Goal: Information Seeking & Learning: Learn about a topic

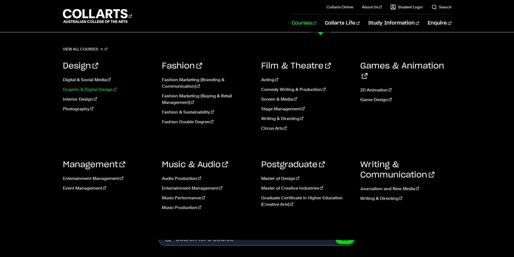
click at [104, 88] on link "Graphic & Digital Design" at bounding box center [108, 89] width 91 height 6
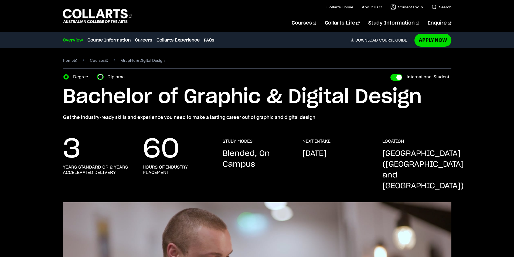
click at [100, 78] on input "Diploma" at bounding box center [100, 76] width 5 height 5
radio input "true"
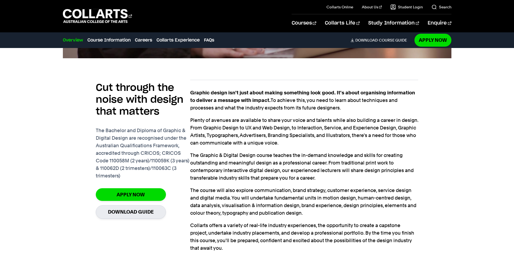
scroll to position [378, 0]
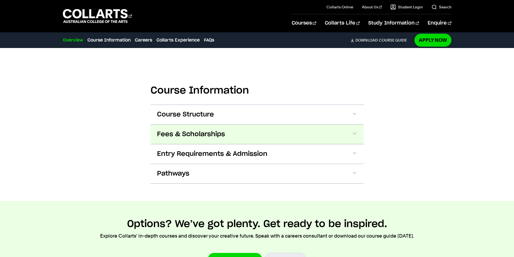
click at [288, 125] on button "Fees & Scholarships" at bounding box center [257, 134] width 213 height 19
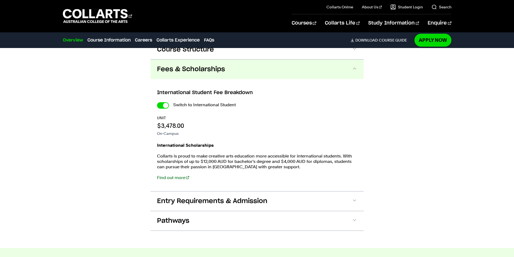
scroll to position [632, 0]
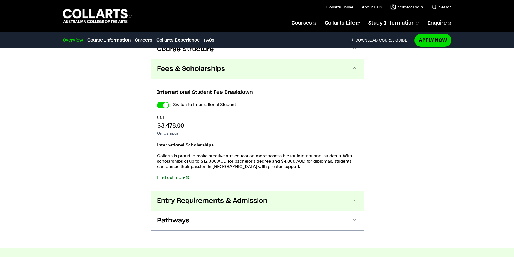
click at [243, 197] on span "Entry Requirements & Admission" at bounding box center [212, 201] width 110 height 9
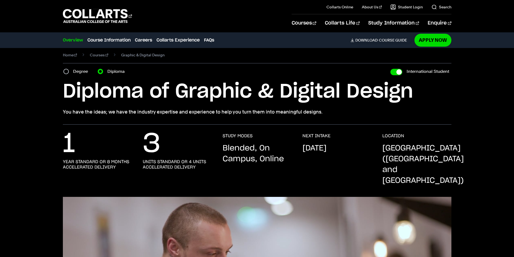
scroll to position [0, 0]
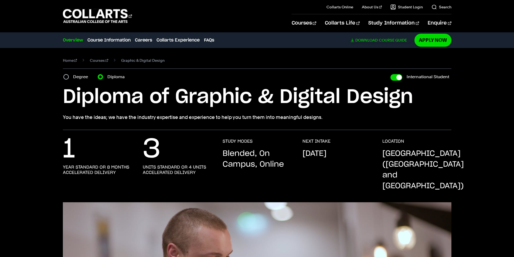
click at [374, 41] on span "Download" at bounding box center [366, 40] width 22 height 5
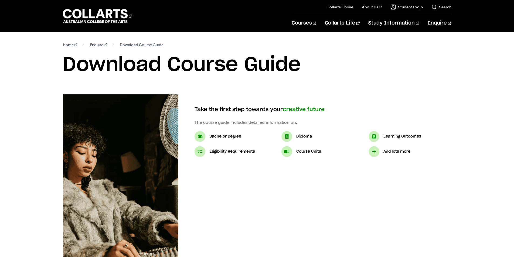
click at [304, 137] on p "Diploma" at bounding box center [304, 136] width 16 height 6
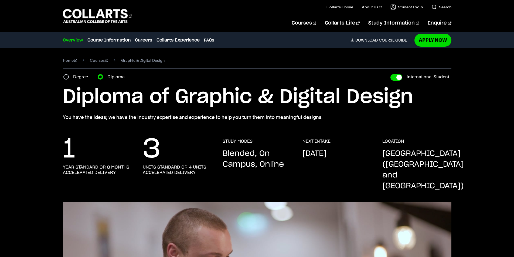
drag, startPoint x: 59, startPoint y: 10, endPoint x: 152, endPoint y: 19, distance: 93.5
click at [152, 19] on div "Courses Collarts Online Study 100% online About Us History & Values Strategic P…" at bounding box center [257, 16] width 476 height 32
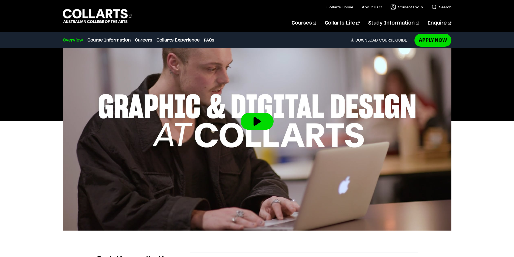
scroll to position [189, 0]
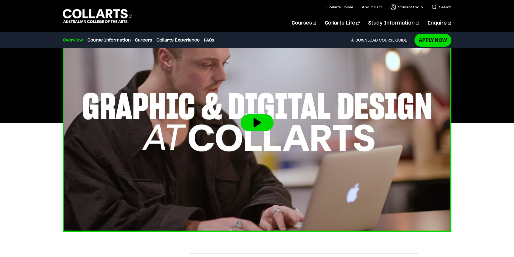
click at [263, 114] on button at bounding box center [257, 122] width 33 height 17
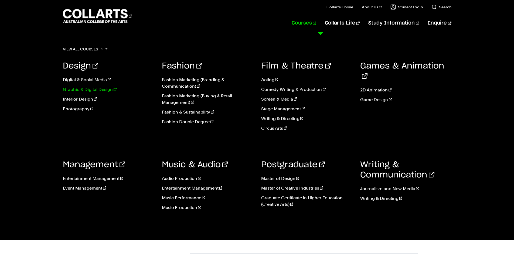
click at [96, 89] on link "Graphic & Digital Design" at bounding box center [108, 89] width 91 height 6
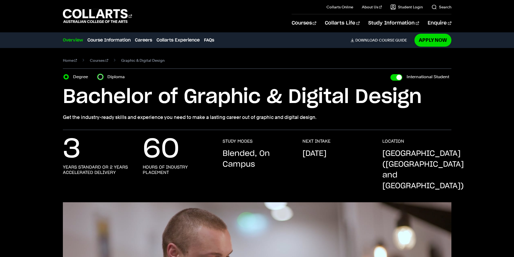
click at [100, 77] on input "Diploma" at bounding box center [100, 76] width 5 height 5
radio input "true"
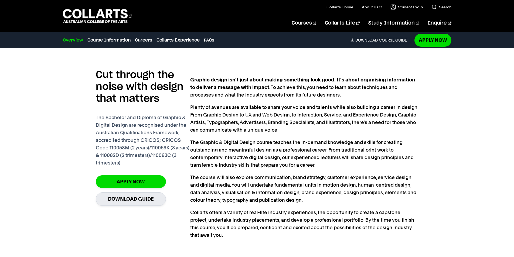
scroll to position [378, 0]
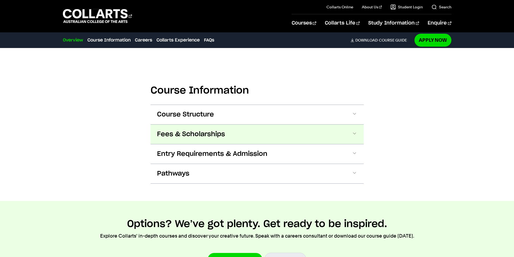
click at [199, 128] on button "Fees & Scholarships" at bounding box center [257, 134] width 213 height 19
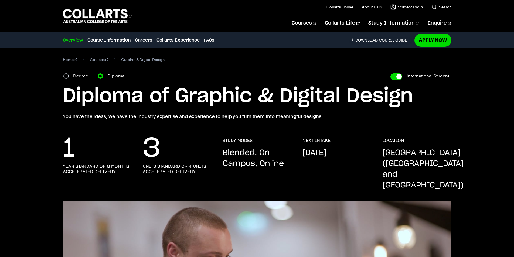
scroll to position [0, 0]
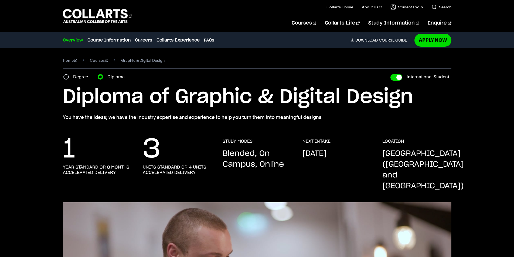
click at [64, 79] on div "Degree" at bounding box center [77, 77] width 28 height 8
click at [66, 77] on input "Degree" at bounding box center [65, 76] width 5 height 5
radio input "true"
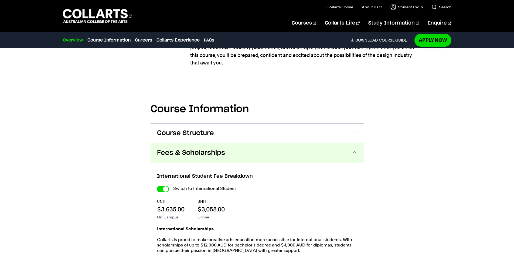
scroll to position [540, 0]
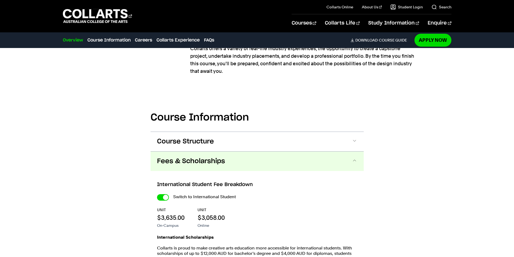
click at [216, 157] on span "Fees & Scholarships" at bounding box center [191, 161] width 68 height 9
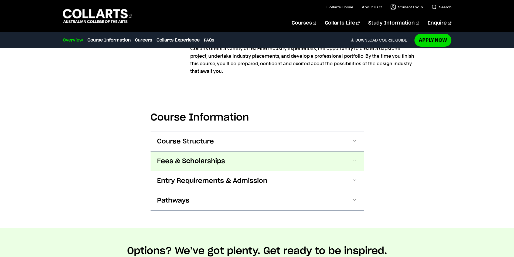
click at [216, 157] on span "Fees & Scholarships" at bounding box center [191, 161] width 68 height 9
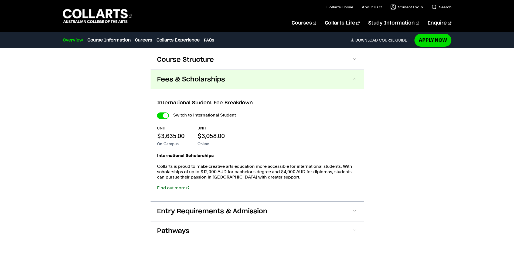
scroll to position [632, 0]
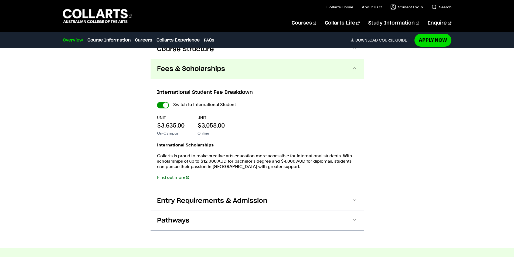
click at [159, 102] on input "International Student" at bounding box center [163, 105] width 12 height 6
checkbox input "false"
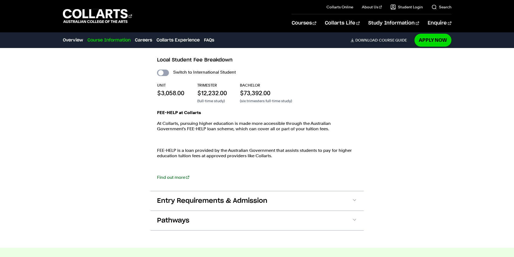
click at [166, 70] on input "International Student" at bounding box center [163, 73] width 12 height 6
checkbox input "true"
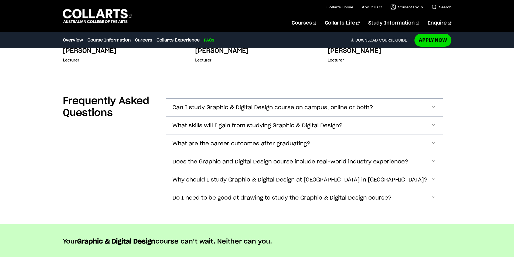
scroll to position [1914, 0]
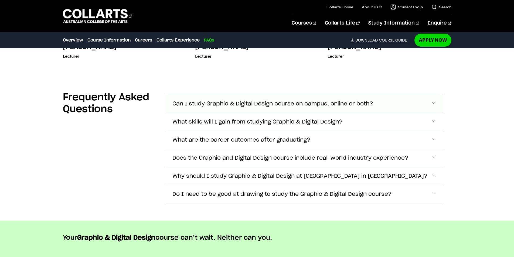
click at [405, 95] on button "Can I study Graphic & Digital Design course on campus, online or both?" at bounding box center [304, 104] width 277 height 18
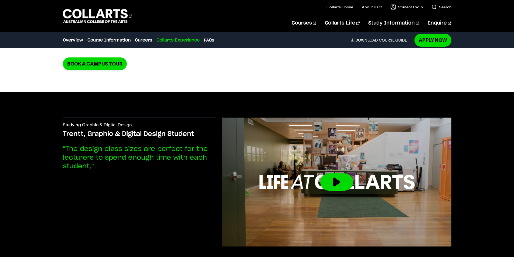
scroll to position [1464, 0]
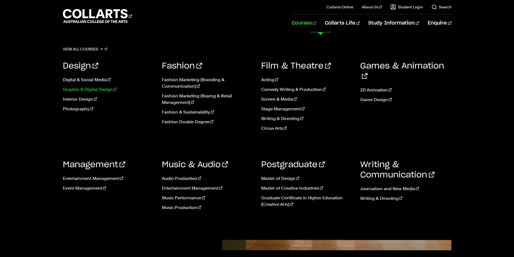
click at [93, 90] on link "Graphic & Digital Design" at bounding box center [108, 89] width 91 height 6
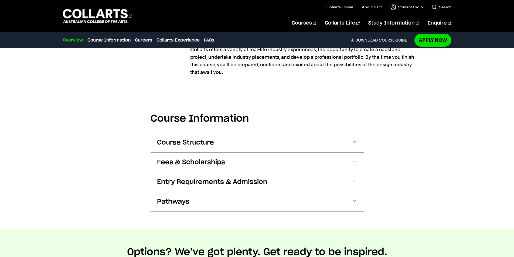
scroll to position [540, 0]
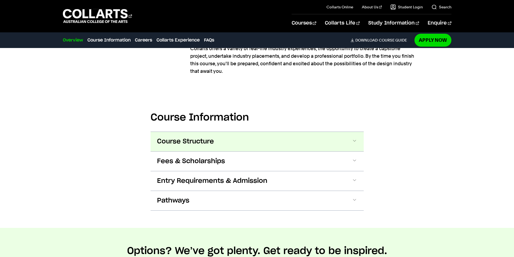
click at [211, 137] on span "Course Structure" at bounding box center [185, 141] width 57 height 9
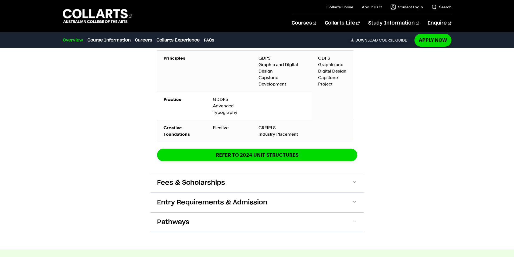
scroll to position [1071, 0]
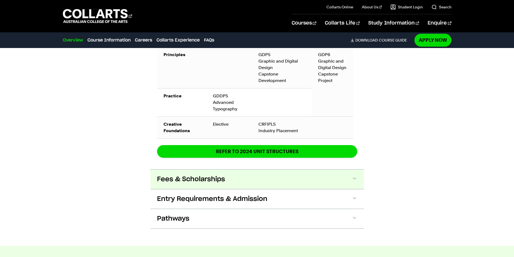
click at [170, 175] on span "Fees & Scholarships" at bounding box center [191, 179] width 68 height 9
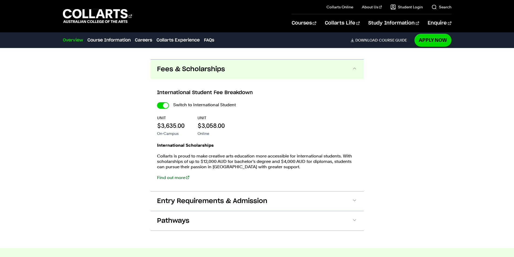
scroll to position [1181, 0]
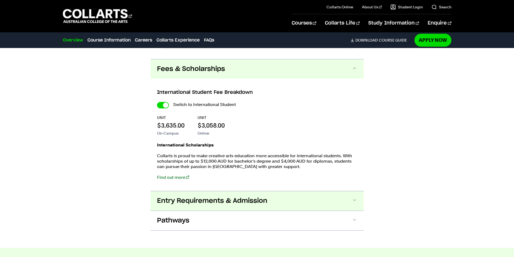
click at [229, 197] on span "Entry Requirements & Admission" at bounding box center [212, 201] width 110 height 9
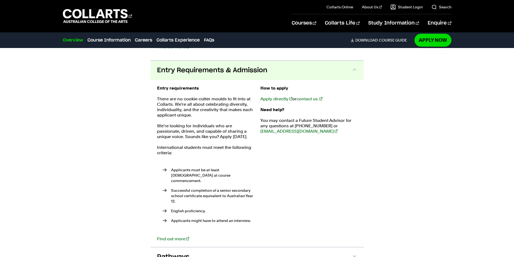
scroll to position [1313, 0]
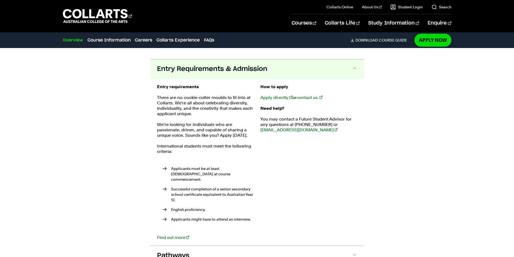
drag, startPoint x: 170, startPoint y: 203, endPoint x: 259, endPoint y: 204, distance: 89.6
click at [259, 204] on div "Entry requirements There are no cookie-cutter moulds to fit into at [GEOGRAPHIC…" at bounding box center [257, 162] width 200 height 156
drag, startPoint x: 258, startPoint y: 203, endPoint x: 183, endPoint y: 202, distance: 74.5
click at [183, 202] on div "Entry requirements There are no cookie-cutter moulds to fit into at [GEOGRAPHIC…" at bounding box center [257, 162] width 200 height 156
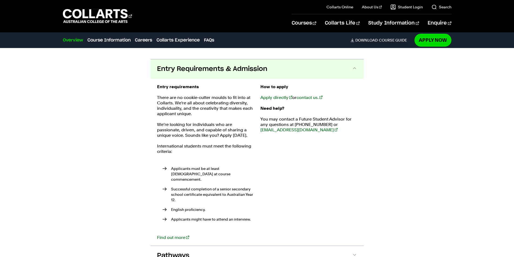
click at [169, 217] on li "Applicants might have to attend an interview." at bounding box center [207, 219] width 91 height 5
drag, startPoint x: 171, startPoint y: 202, endPoint x: 250, endPoint y: 201, distance: 79.6
click at [250, 217] on li "Applicants might have to attend an interview." at bounding box center [207, 219] width 91 height 5
copy li "Applicants might have to attend an interview."
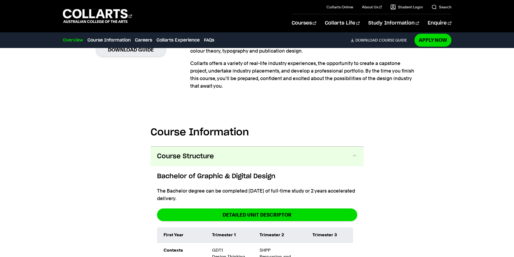
scroll to position [504, 0]
